Goal: Find contact information: Find contact information

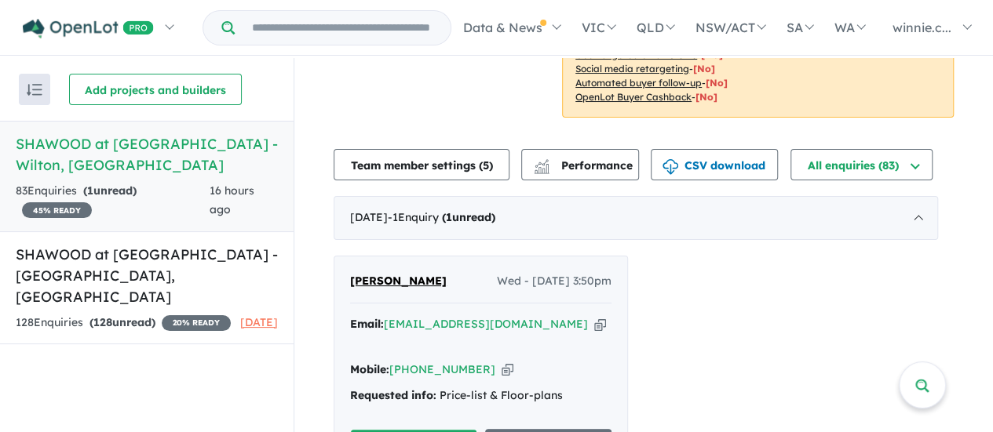
scroll to position [533, 0]
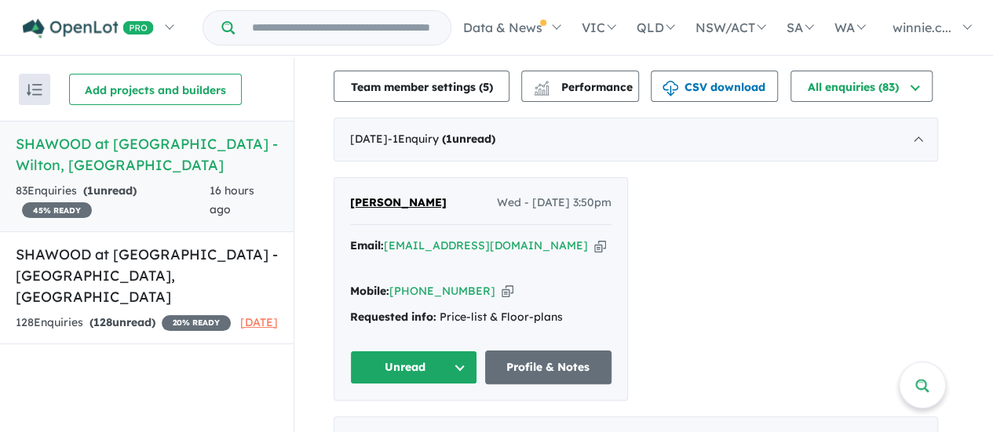
click at [365, 195] on span "[PERSON_NAME]" at bounding box center [398, 202] width 97 height 14
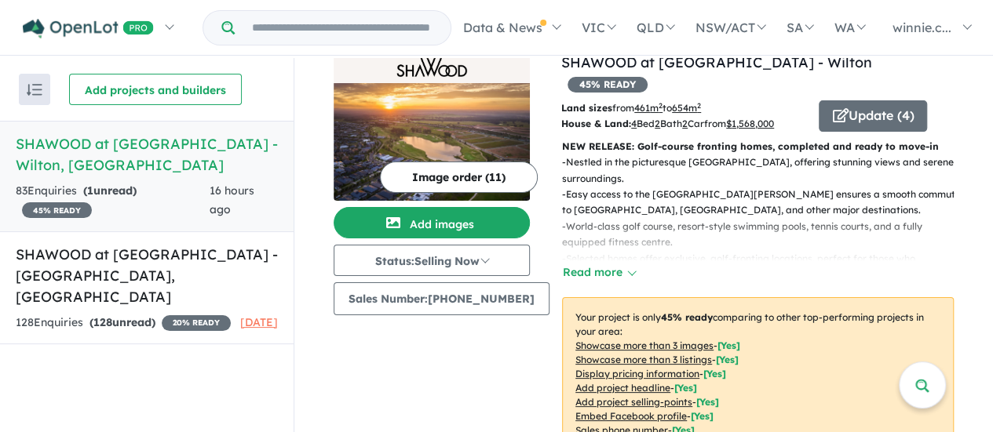
scroll to position [0, 0]
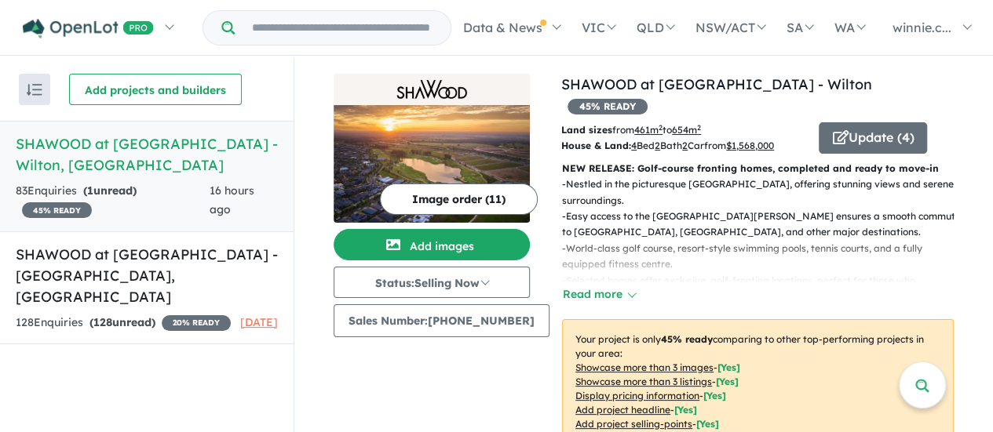
click at [480, 173] on img at bounding box center [431, 164] width 196 height 118
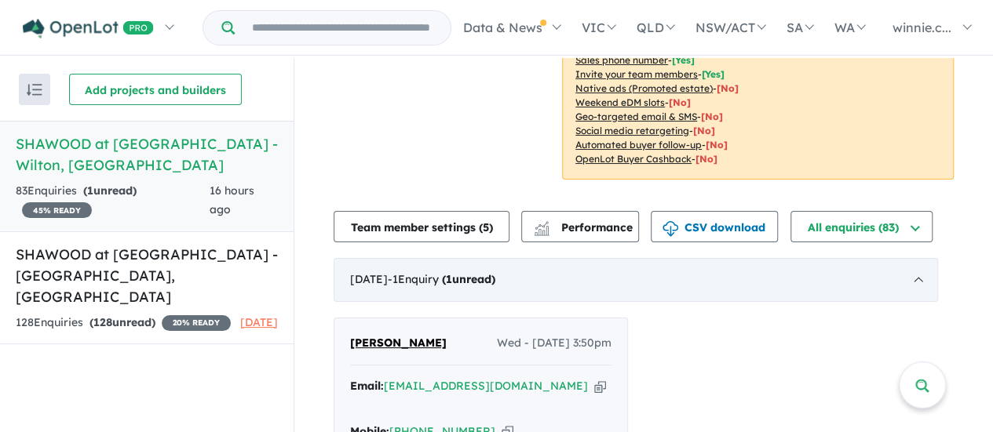
scroll to position [549, 0]
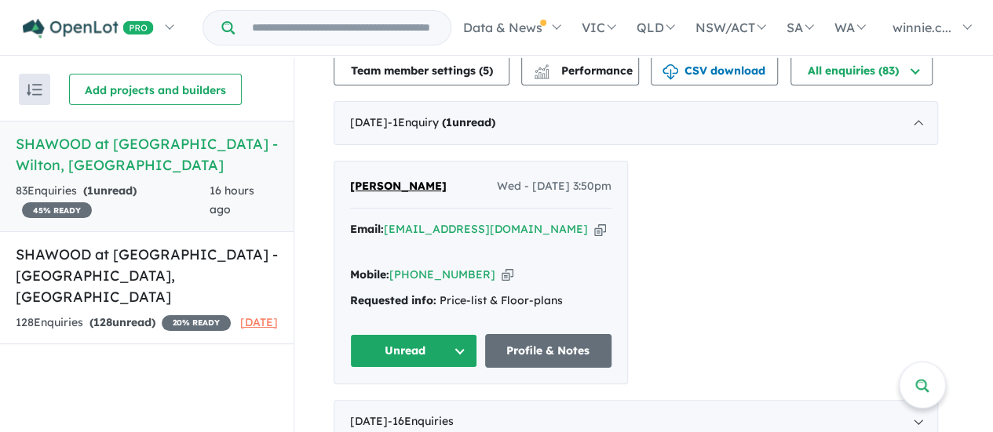
click at [595, 266] on div "Mobile: [PHONE_NUMBER] Copied!" at bounding box center [480, 275] width 261 height 19
click at [416, 179] on span "[PERSON_NAME]" at bounding box center [398, 186] width 97 height 14
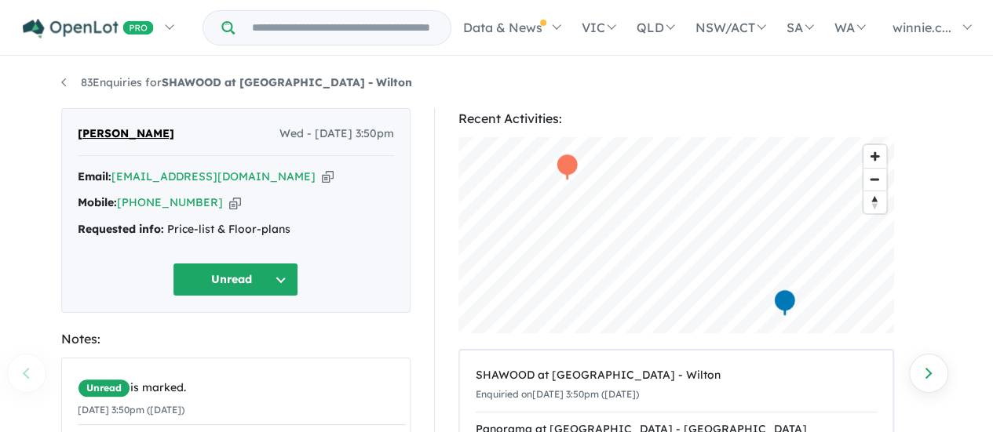
click at [322, 175] on icon "button" at bounding box center [328, 177] width 12 height 16
click at [229, 204] on icon "button" at bounding box center [235, 203] width 12 height 16
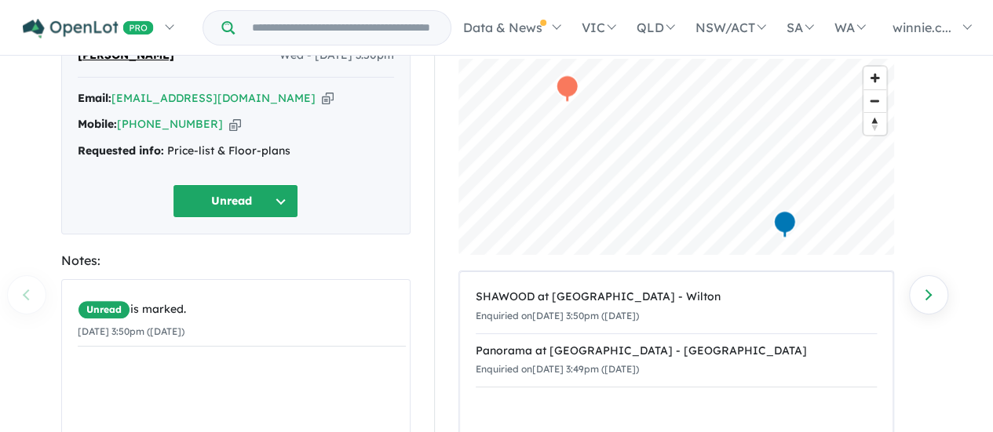
scroll to position [47, 0]
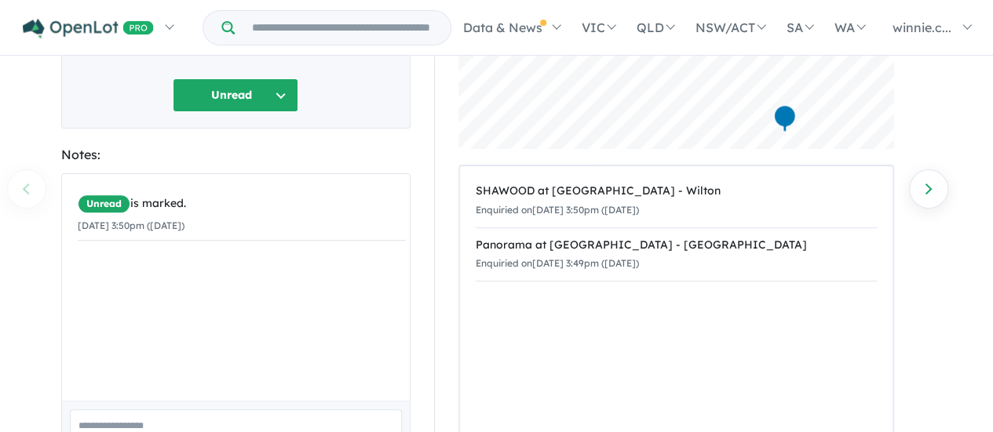
scroll to position [74, 0]
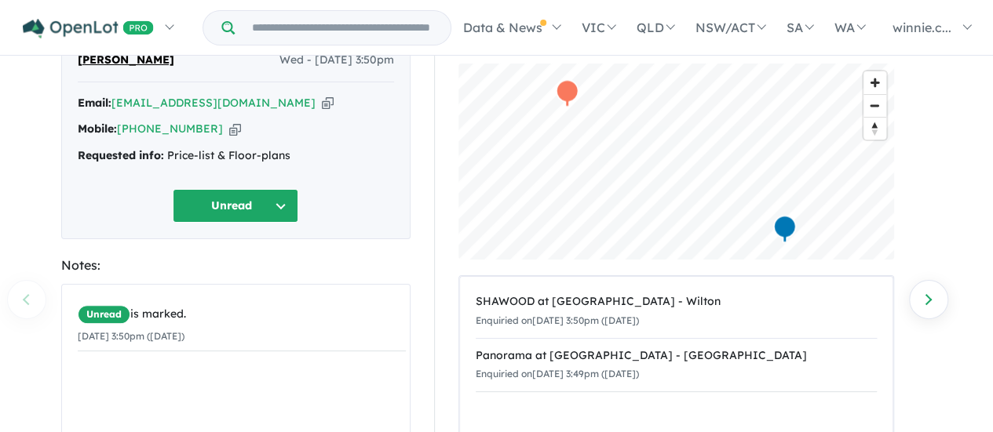
click at [322, 104] on icon "button" at bounding box center [328, 103] width 12 height 16
